Goal: Information Seeking & Learning: Learn about a topic

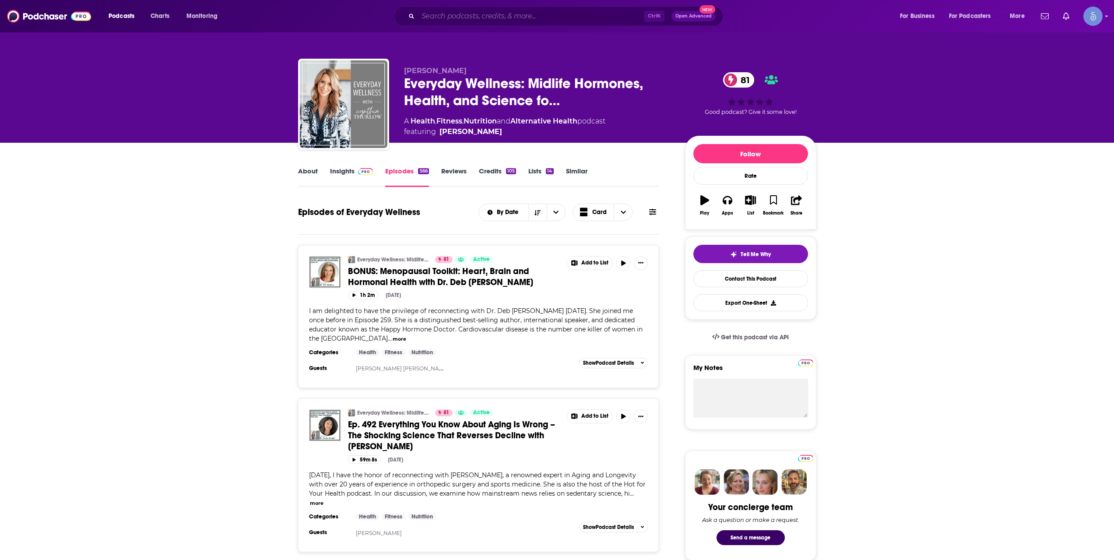
click at [562, 17] on input "Search podcasts, credits, & more..." at bounding box center [531, 16] width 226 height 14
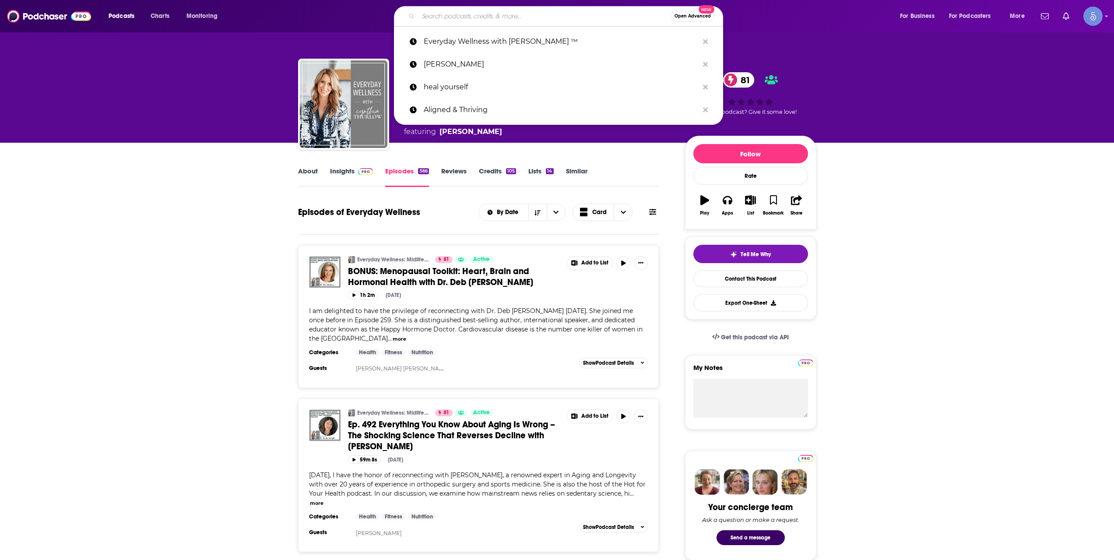
paste input "The Trauma Therapist"
type input "The Trauma Therapist"
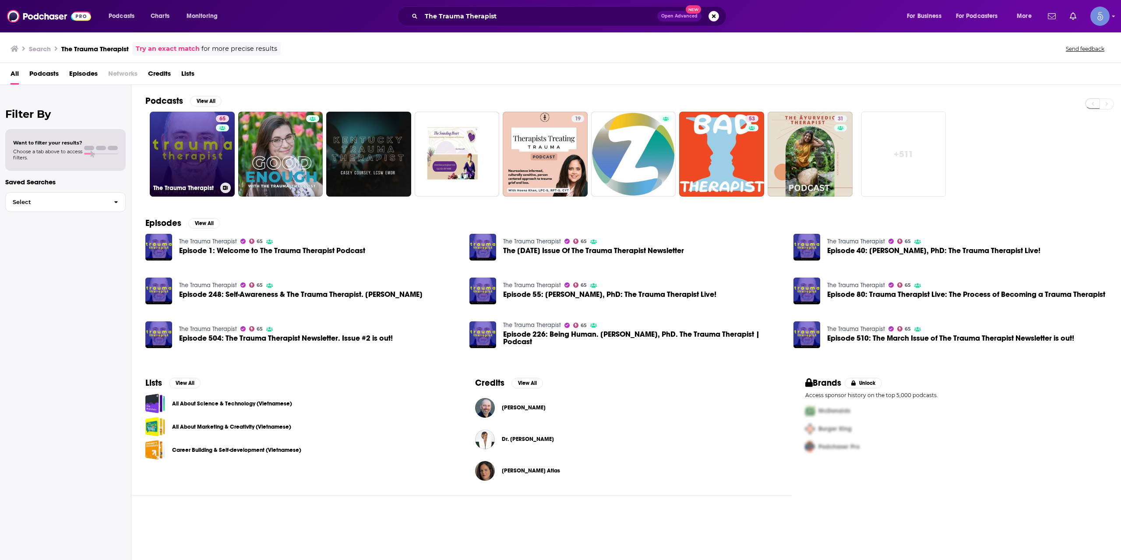
click at [201, 140] on link "65 The Trauma Therapist" at bounding box center [192, 154] width 85 height 85
